Goal: Check status: Check status

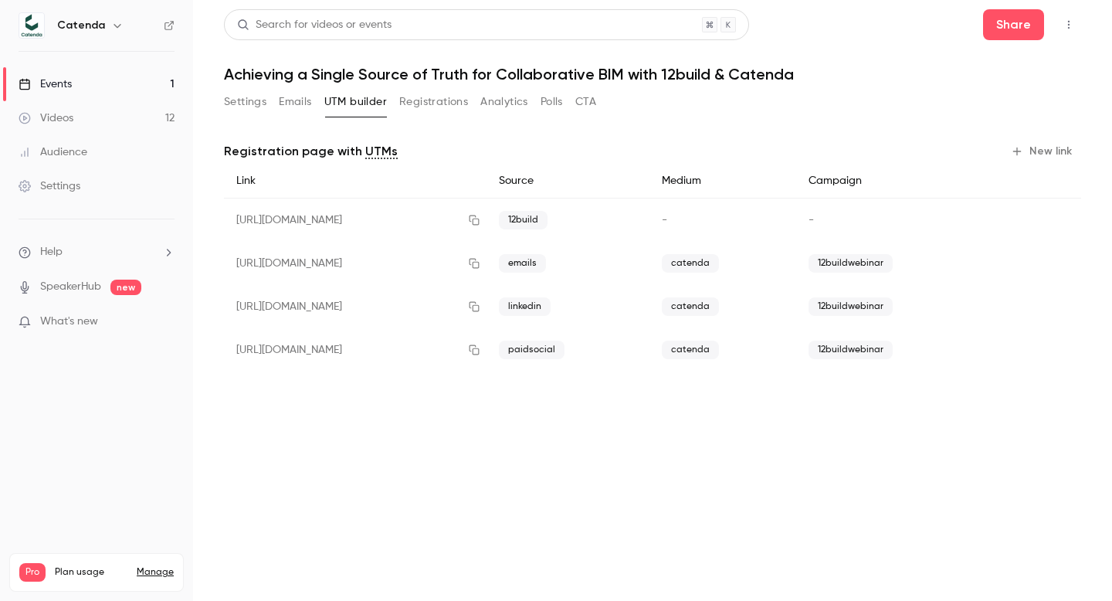
click at [428, 102] on button "Registrations" at bounding box center [433, 102] width 69 height 25
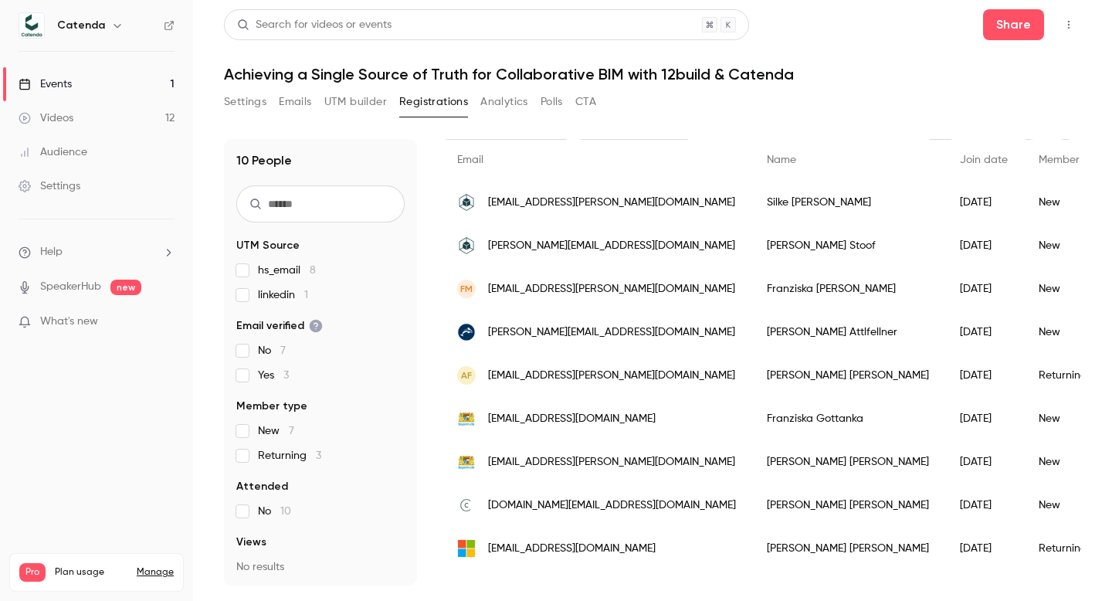
scroll to position [134, 0]
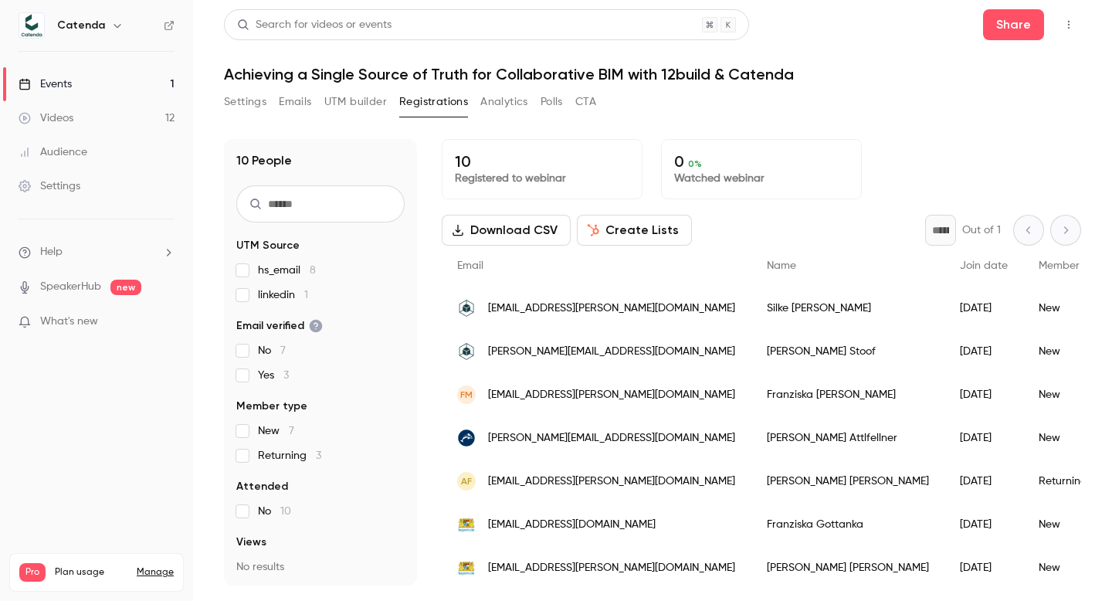
scroll to position [134, 0]
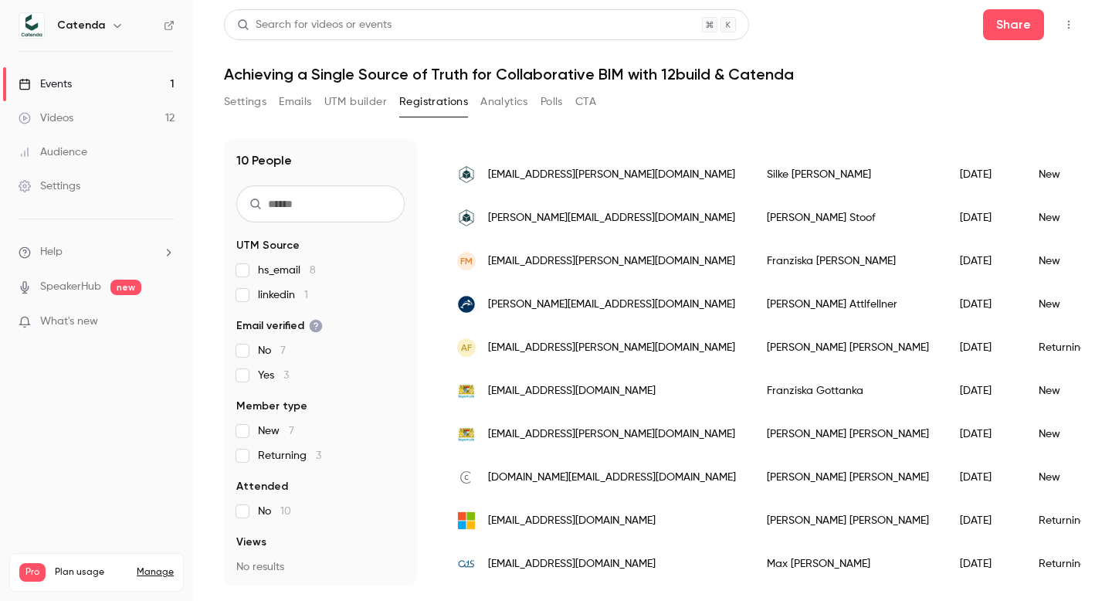
click at [283, 454] on span "Returning 3" at bounding box center [289, 455] width 63 height 15
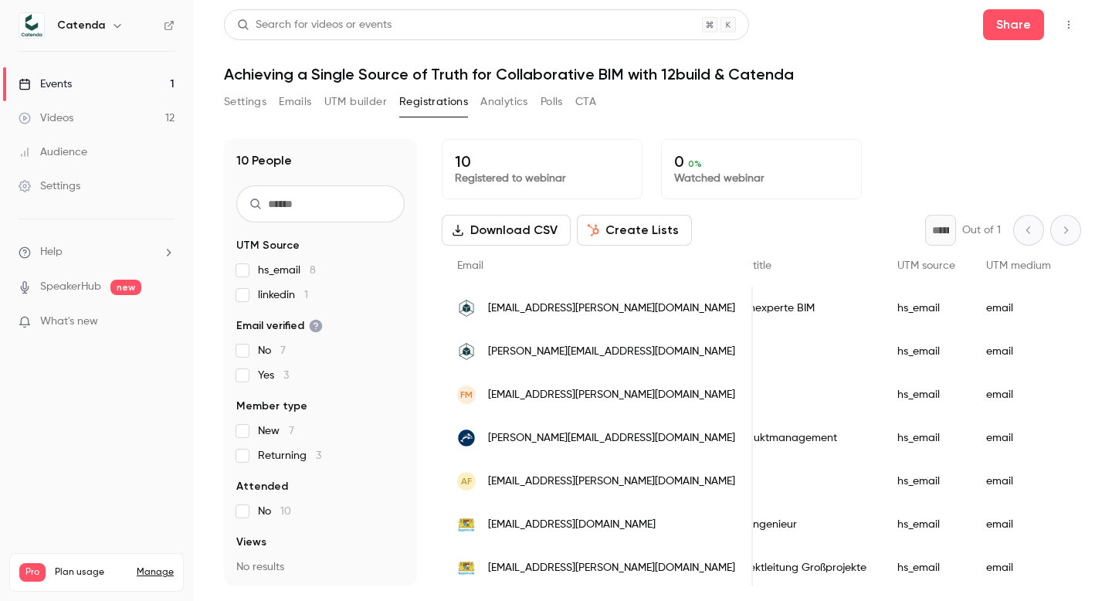
scroll to position [1, 0]
